Goal: Task Accomplishment & Management: Complete application form

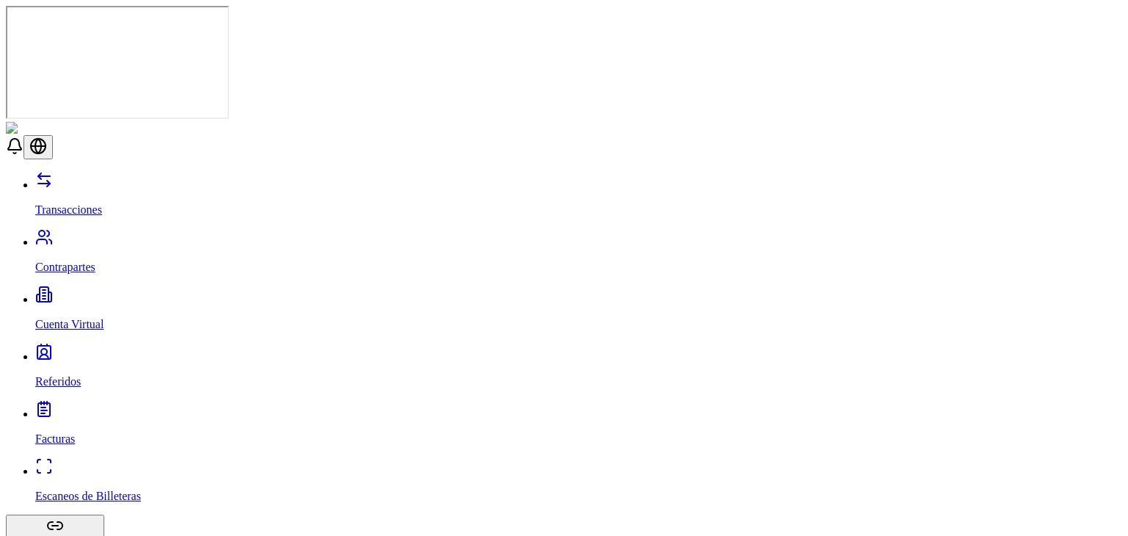
click at [74, 261] on p "Contrapartes" at bounding box center [578, 267] width 1087 height 13
click at [131, 236] on link "Contrapartes" at bounding box center [578, 255] width 1087 height 38
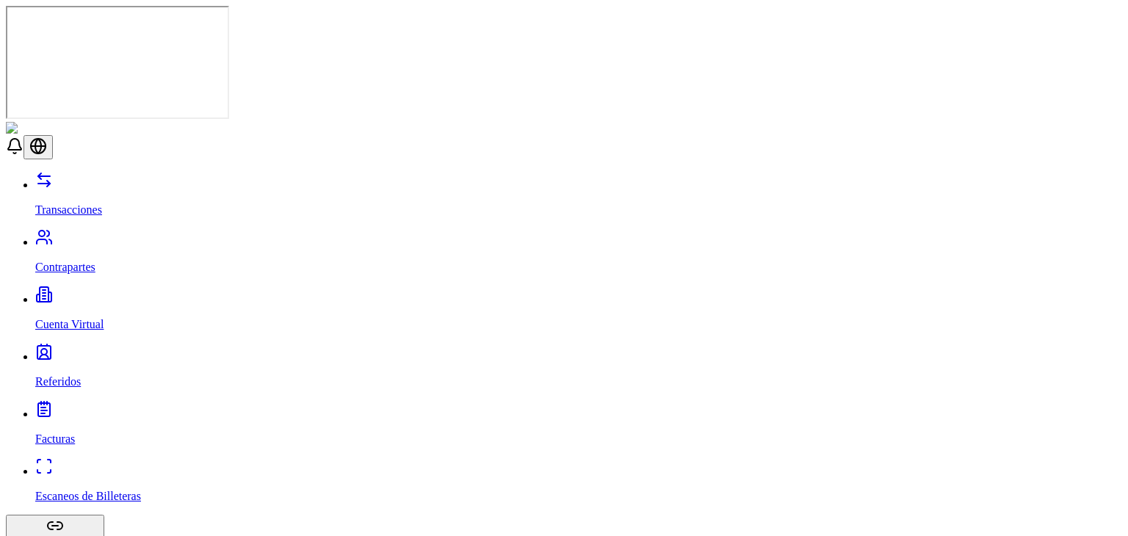
click at [131, 236] on link "Contrapartes" at bounding box center [578, 255] width 1087 height 38
drag, startPoint x: 131, startPoint y: 101, endPoint x: 159, endPoint y: 66, distance: 44.4
click at [159, 171] on div "Transacciones Contrapartes Cuenta Virtual Referidos Facturas Escaneos de Billet…" at bounding box center [564, 417] width 1116 height 493
click at [159, 178] on link "Transacciones" at bounding box center [578, 197] width 1087 height 38
click at [110, 293] on link "Cuenta Virtual" at bounding box center [578, 312] width 1087 height 38
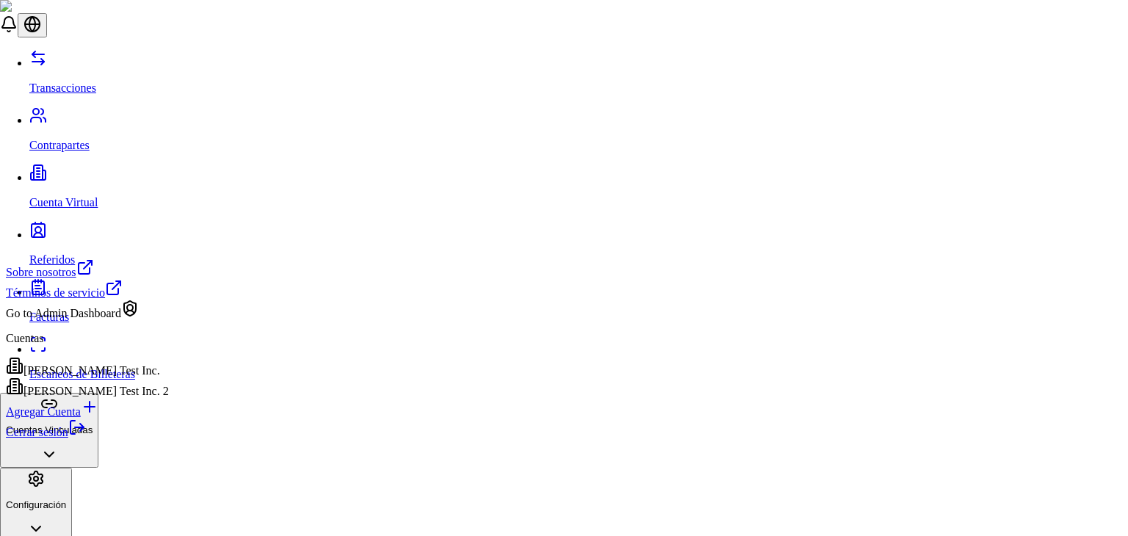
click at [86, 438] on link "Cerrar sesión" at bounding box center [46, 432] width 80 height 12
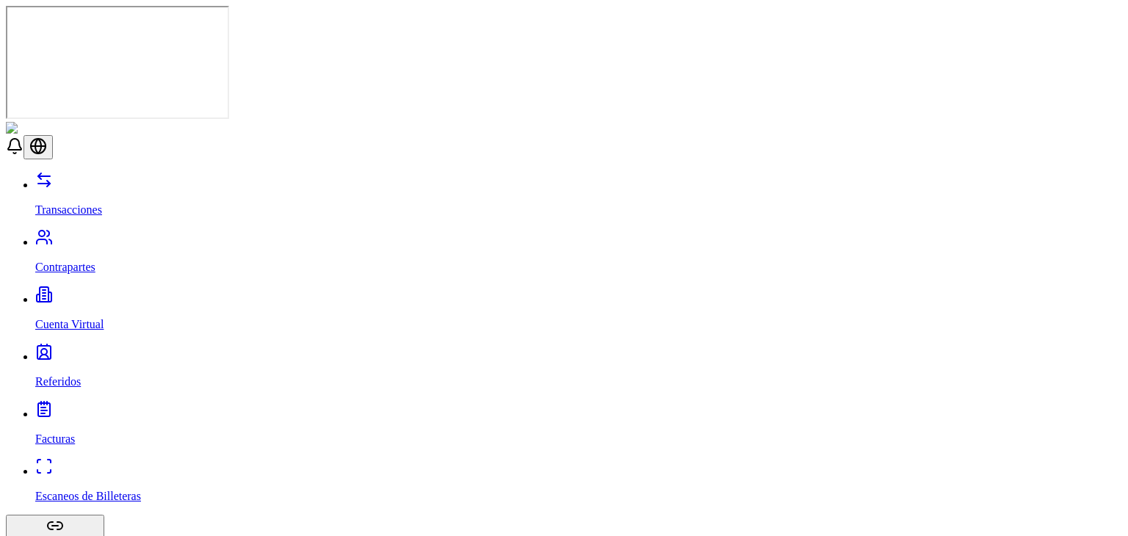
click at [102, 236] on link "Contrapartes" at bounding box center [578, 255] width 1087 height 38
click at [101, 236] on link "Contrapartes" at bounding box center [578, 255] width 1087 height 38
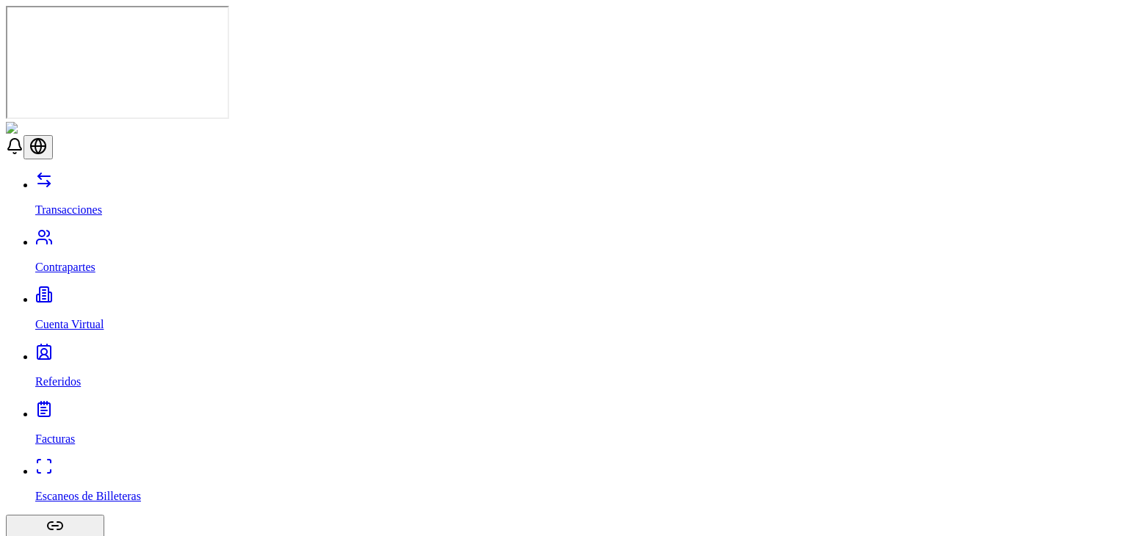
click at [101, 236] on link "Contrapartes" at bounding box center [578, 255] width 1087 height 38
click at [123, 293] on link "Cuenta Virtual" at bounding box center [578, 312] width 1087 height 38
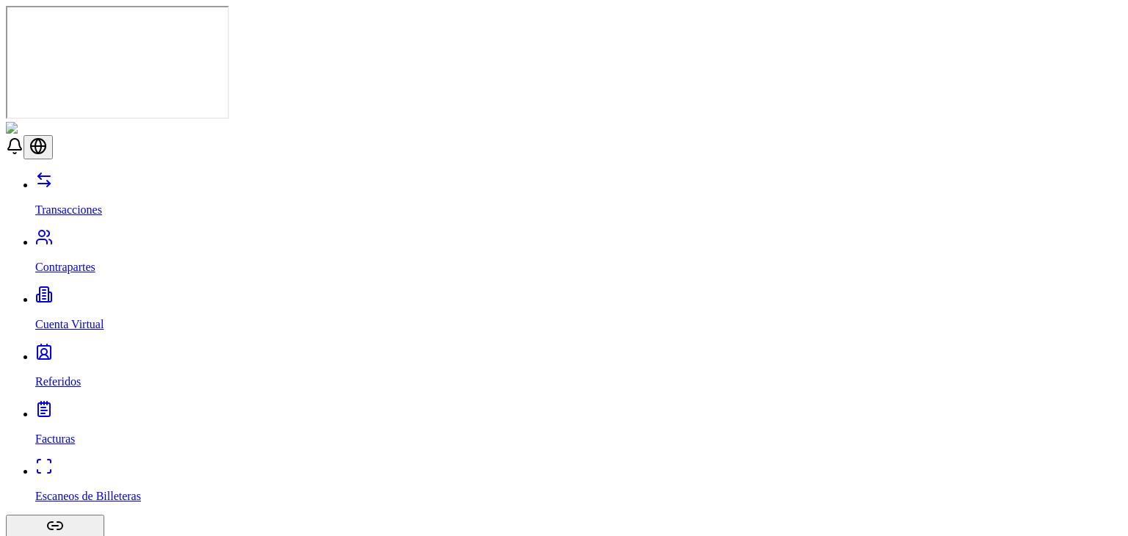
click at [123, 293] on link "Cuenta Virtual" at bounding box center [578, 312] width 1087 height 38
click at [76, 465] on link "Escaneos de Billeteras" at bounding box center [578, 484] width 1087 height 38
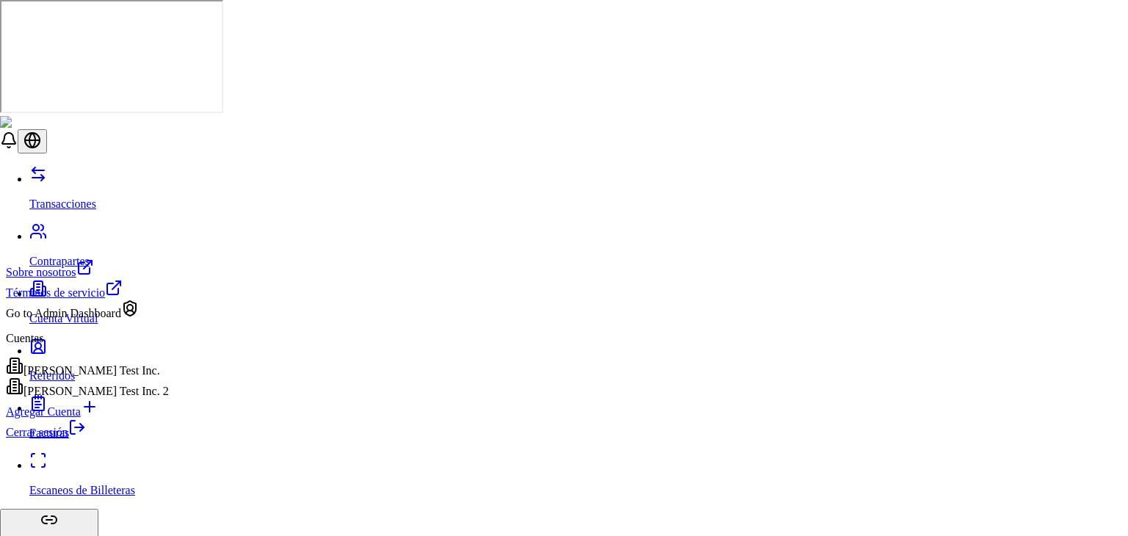
click at [86, 438] on link "Cerrar sesión" at bounding box center [46, 432] width 80 height 12
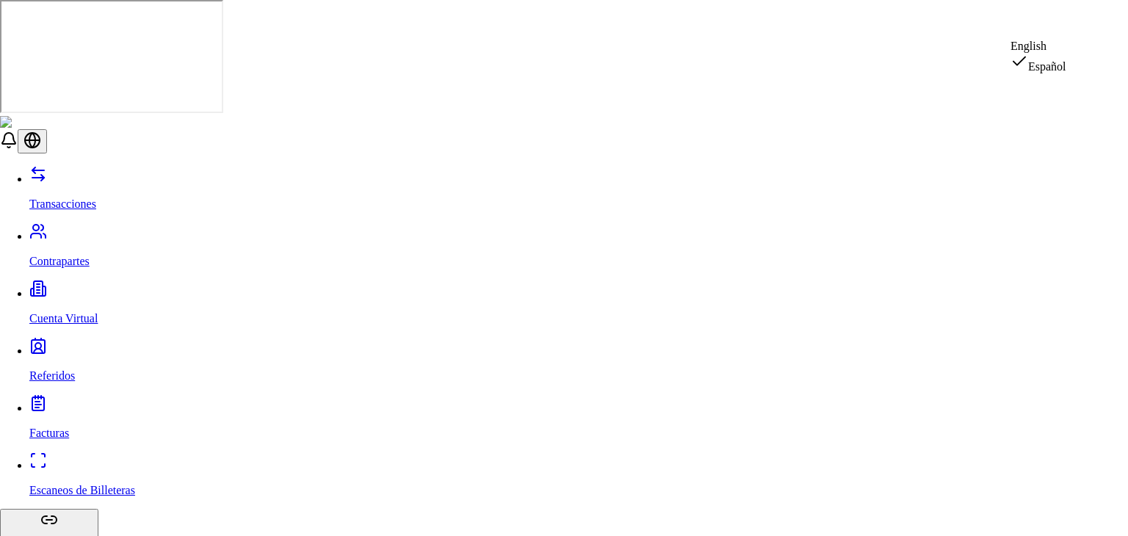
click at [1057, 53] on div "English" at bounding box center [1038, 46] width 56 height 13
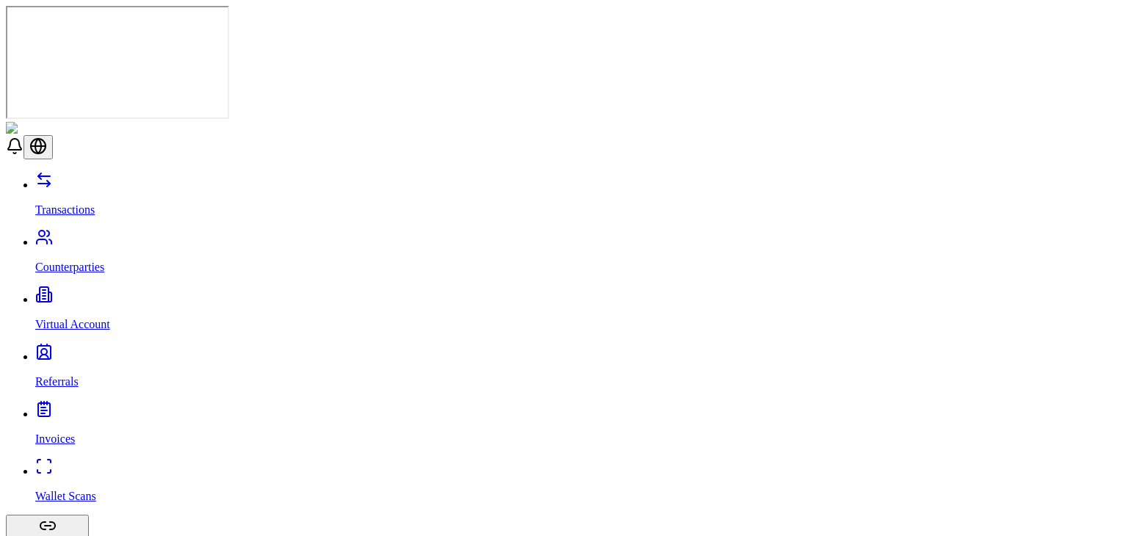
click at [122, 293] on link "Virtual Account" at bounding box center [578, 312] width 1087 height 38
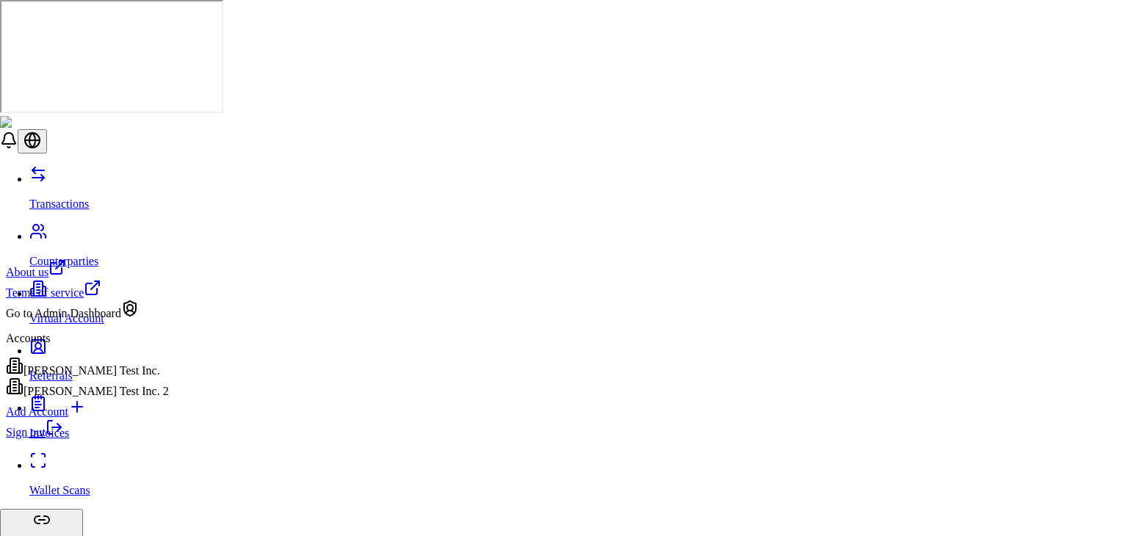
click at [115, 398] on div "[PERSON_NAME] Test Inc. 2" at bounding box center [87, 387] width 163 height 21
click at [115, 377] on div "[PERSON_NAME] Test Inc." at bounding box center [87, 367] width 163 height 21
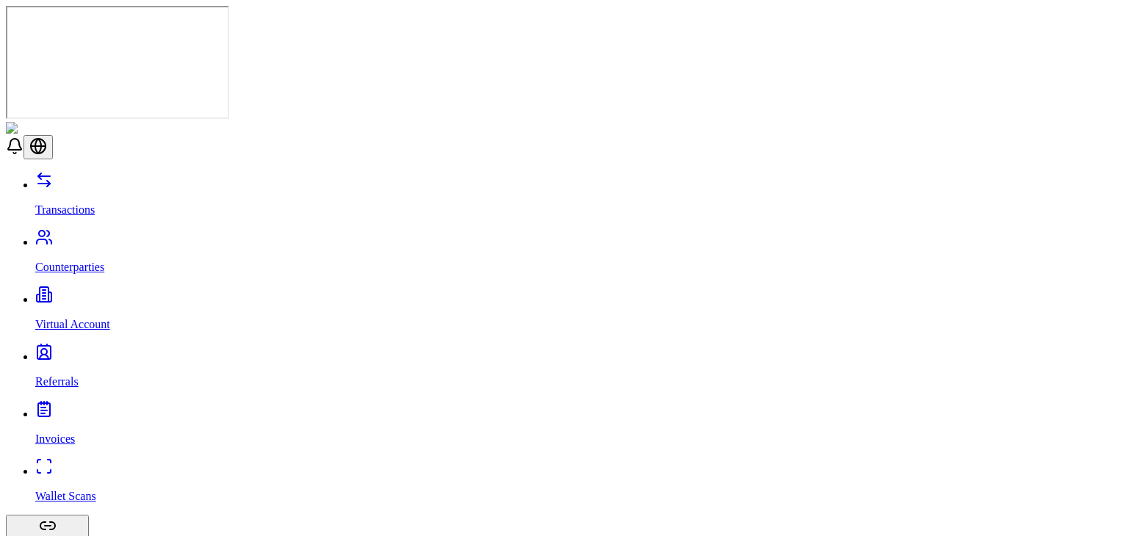
click at [132, 236] on link "Counterparties" at bounding box center [578, 255] width 1087 height 38
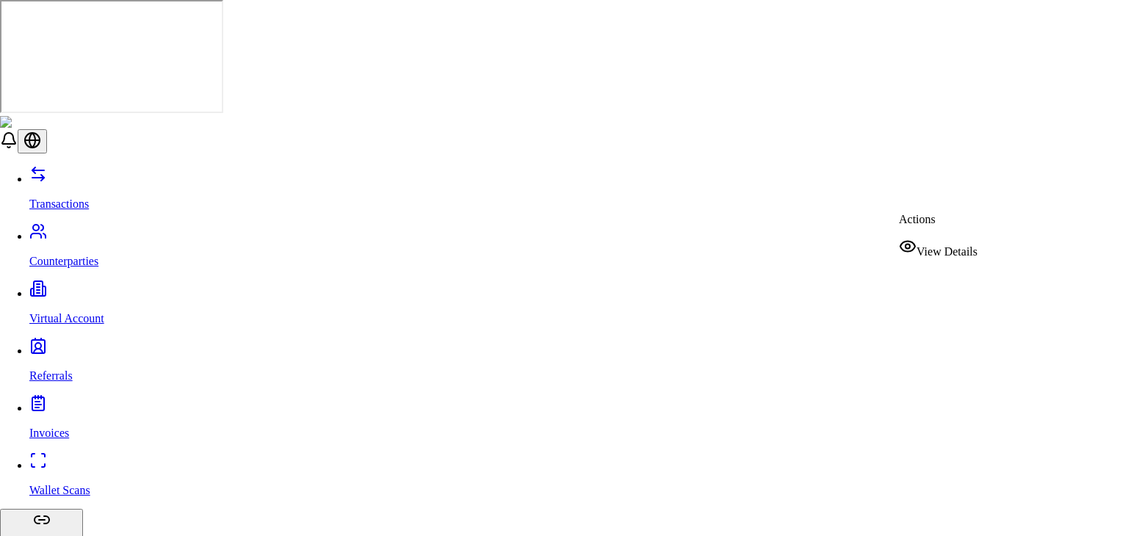
click at [956, 245] on span "View Details" at bounding box center [946, 251] width 61 height 12
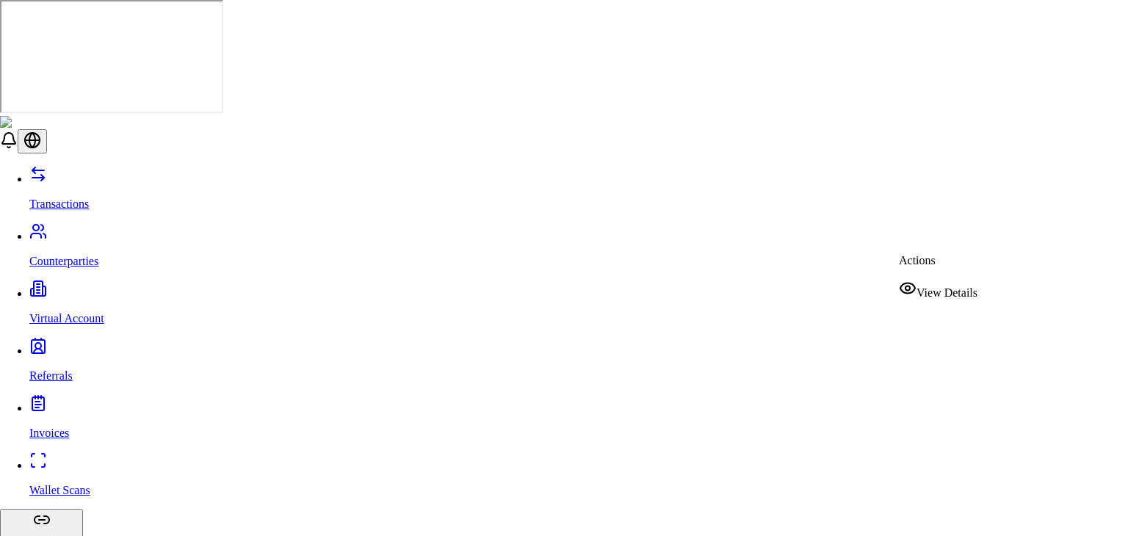
click at [952, 286] on span "View Details" at bounding box center [946, 292] width 61 height 12
click at [935, 256] on div "View Details" at bounding box center [938, 248] width 79 height 21
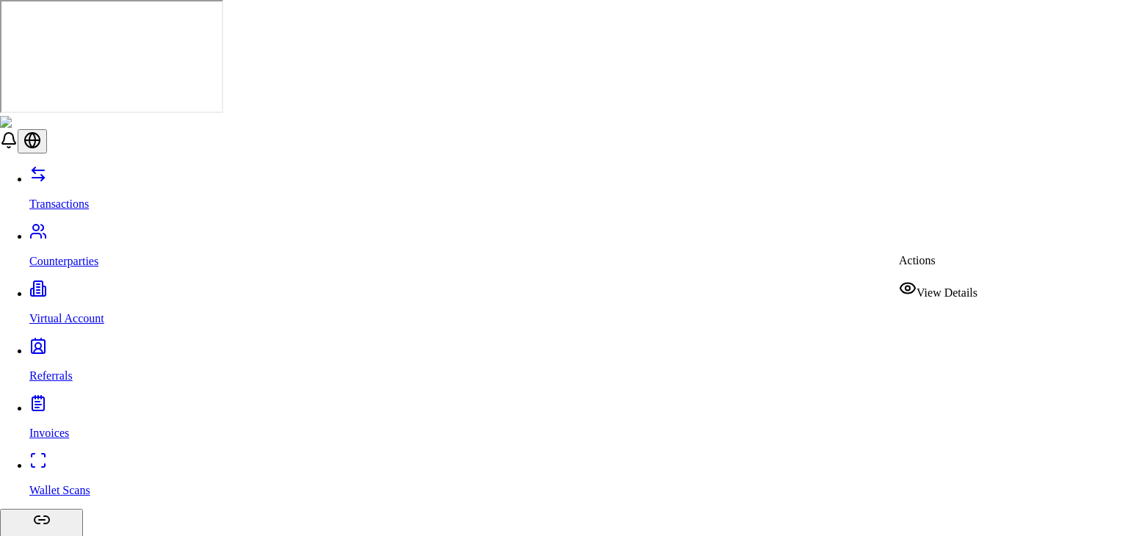
click at [945, 287] on span "View Details" at bounding box center [946, 292] width 61 height 12
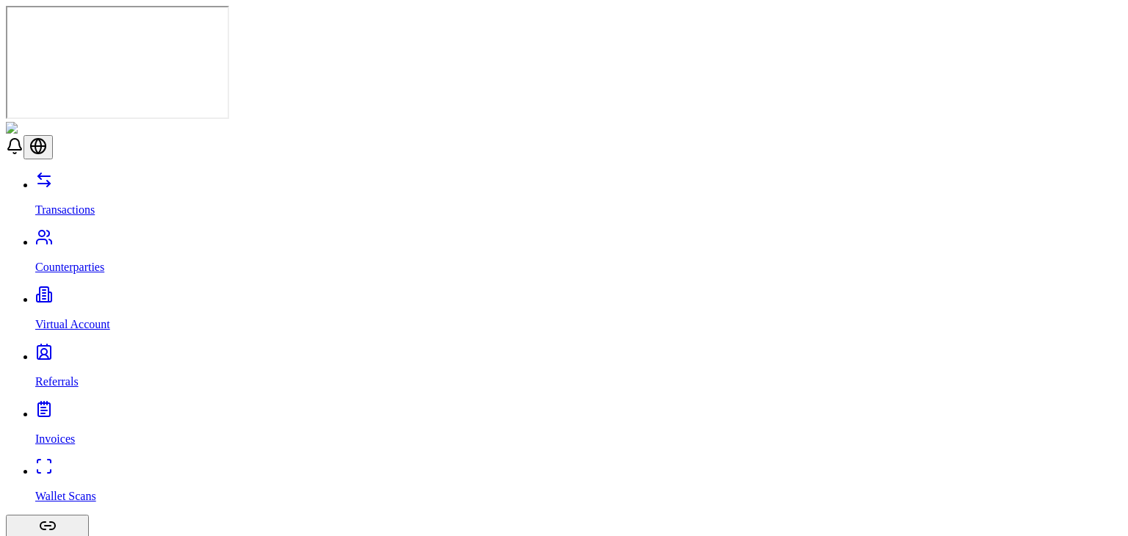
click at [123, 465] on link "Wallet Scans" at bounding box center [578, 484] width 1087 height 38
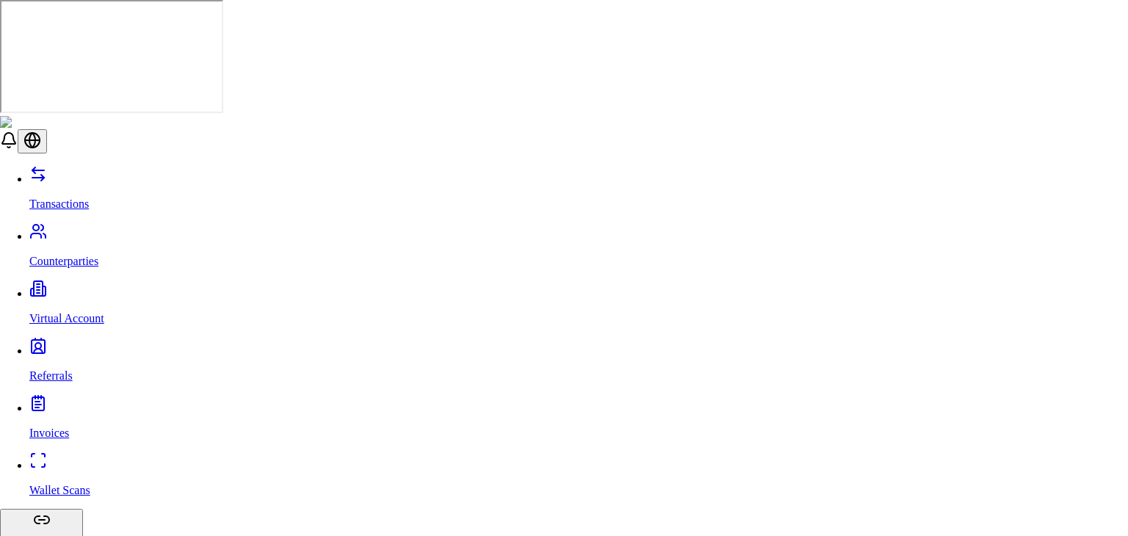
type input "*********"
click at [427, 336] on div "Tether (USDT)" at bounding box center [433, 328] width 91 height 13
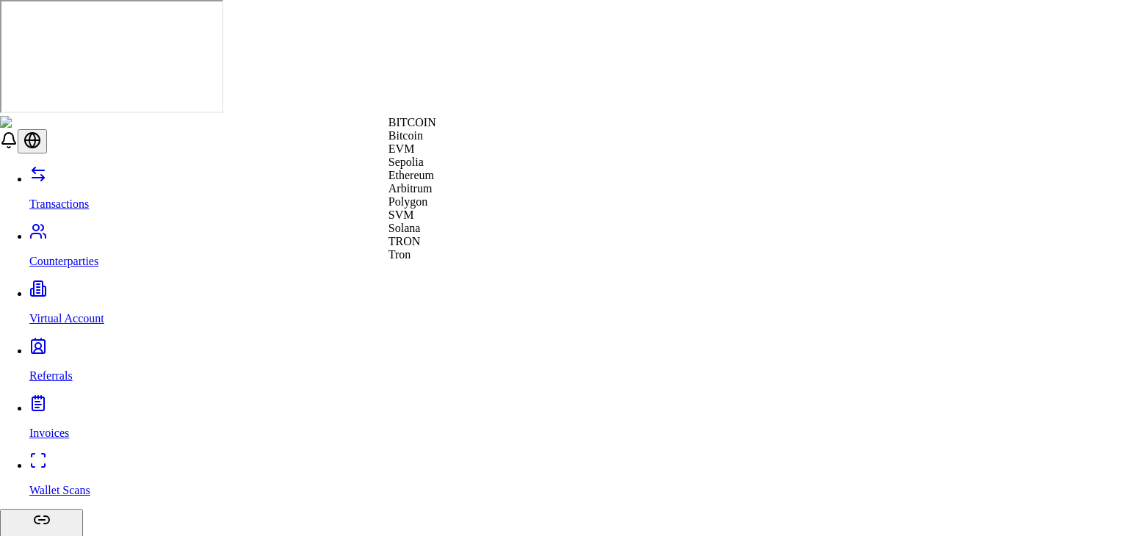
scroll to position [53, 0]
click at [411, 261] on span "Tron" at bounding box center [399, 254] width 23 height 12
paste input "**********"
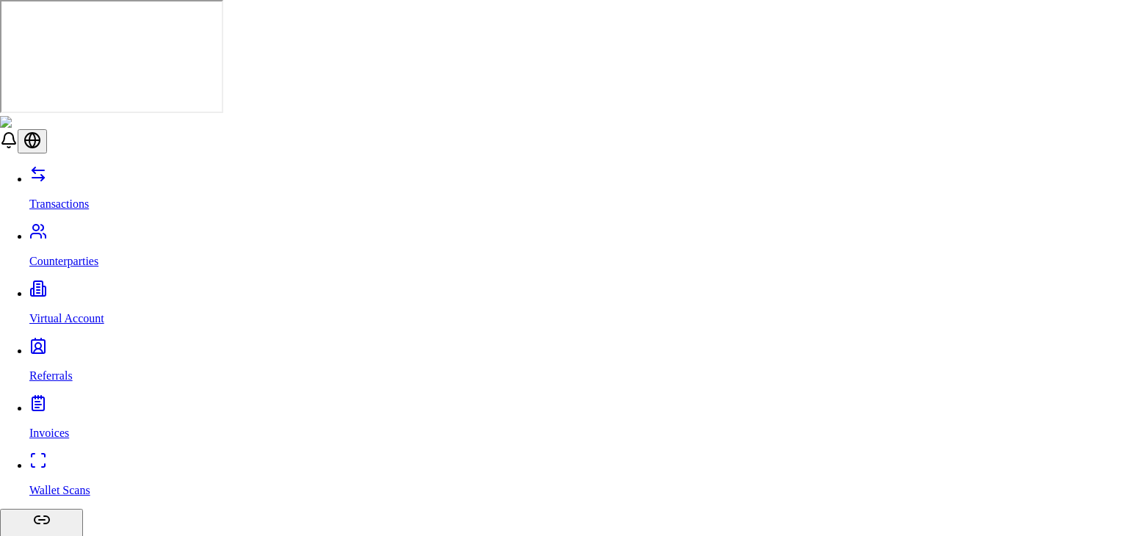
scroll to position [73, 0]
type input "**********"
